Goal: Task Accomplishment & Management: Use online tool/utility

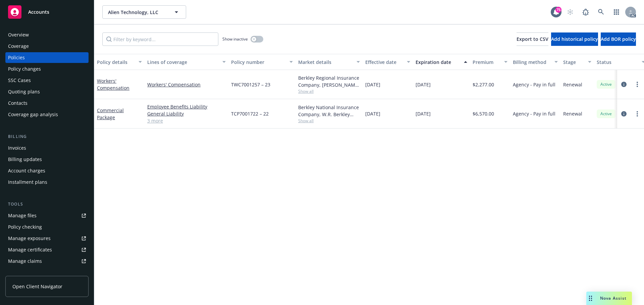
click at [351, 186] on div "Policy details Lines of coverage Policy number Market details Effective date Ex…" at bounding box center [368, 179] width 549 height 251
click at [407, 199] on div "Policy details Lines of coverage Policy number Market details Effective date Ex…" at bounding box center [368, 179] width 549 height 251
click at [614, 297] on span "Nova Assist" at bounding box center [613, 299] width 26 height 6
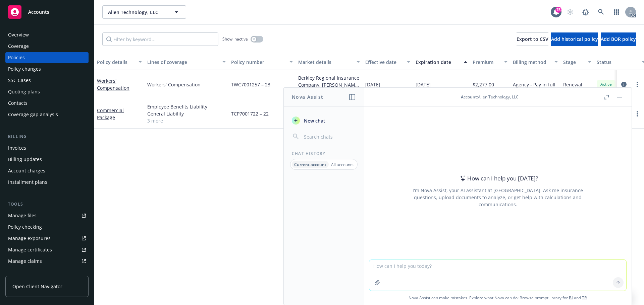
click at [468, 273] on textarea at bounding box center [497, 275] width 257 height 31
paste textarea "I just found a method to pause protection of the sheet and will continue to sen…"
type textarea "refine 'I just found a method to pause protection of the sheet and will continu…"
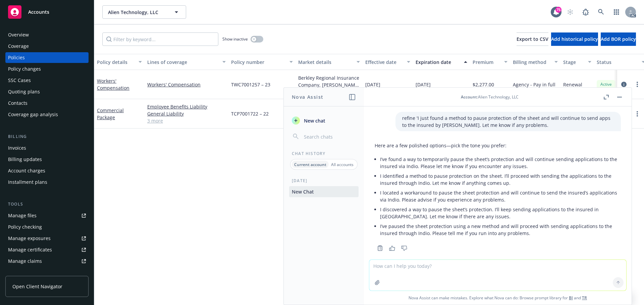
scroll to position [9, 0]
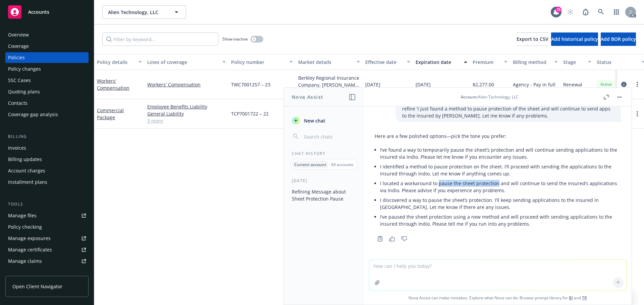
drag, startPoint x: 437, startPoint y: 184, endPoint x: 495, endPoint y: 186, distance: 57.4
click at [495, 186] on p "I located a workaround to pause the sheet protection and will continue to send …" at bounding box center [500, 187] width 241 height 14
copy p "pause the sheet protection"
drag, startPoint x: 622, startPoint y: 97, endPoint x: 608, endPoint y: 94, distance: 14.0
click at [622, 97] on button "button" at bounding box center [619, 97] width 8 height 8
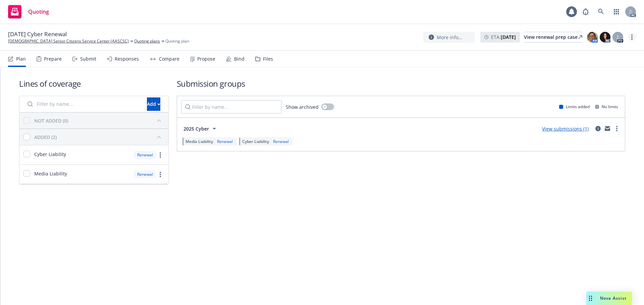
click at [631, 38] on link "more" at bounding box center [632, 37] width 8 height 8
click at [591, 49] on link "Copy logging email" at bounding box center [598, 50] width 75 height 13
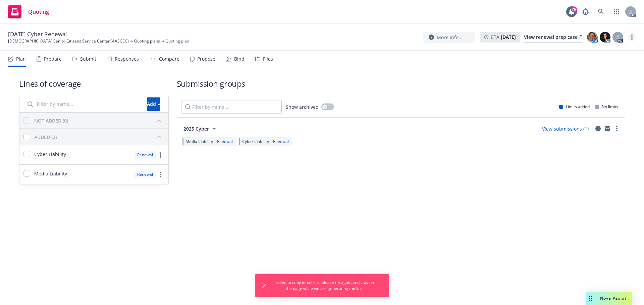
click at [632, 38] on circle "more" at bounding box center [631, 37] width 1 height 1
click at [606, 49] on link "Copy logging email" at bounding box center [598, 50] width 75 height 13
